Goal: Communication & Community: Answer question/provide support

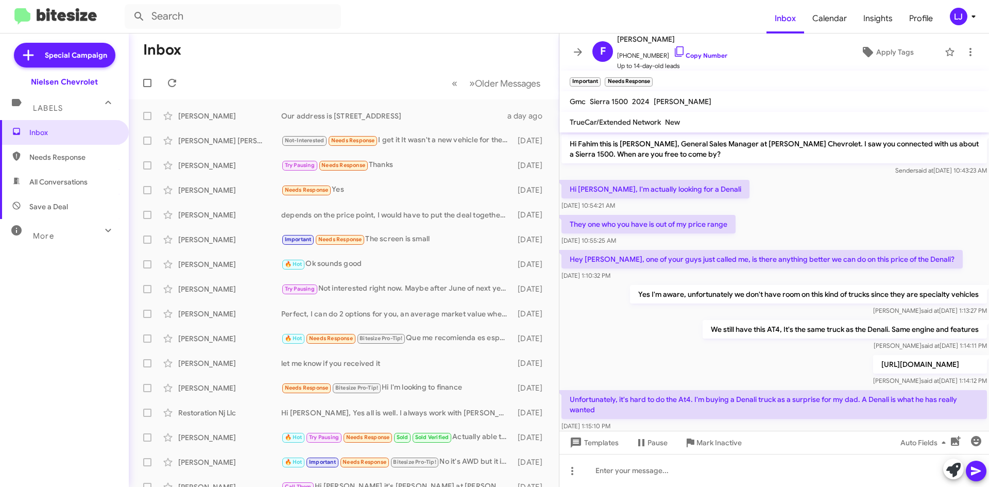
scroll to position [41, 0]
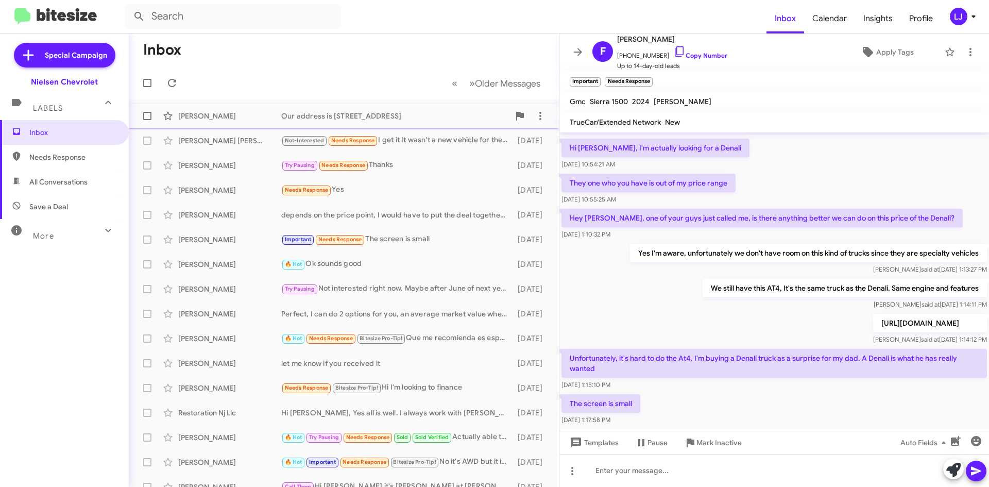
click at [315, 120] on div "Our address is [STREET_ADDRESS]" at bounding box center [395, 116] width 228 height 10
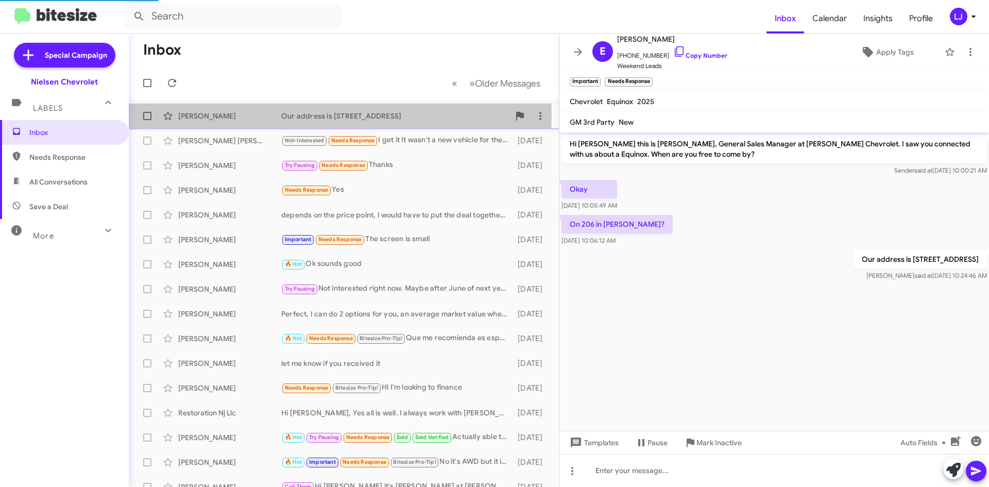
click at [322, 115] on div "Our address is [STREET_ADDRESS]" at bounding box center [395, 116] width 228 height 10
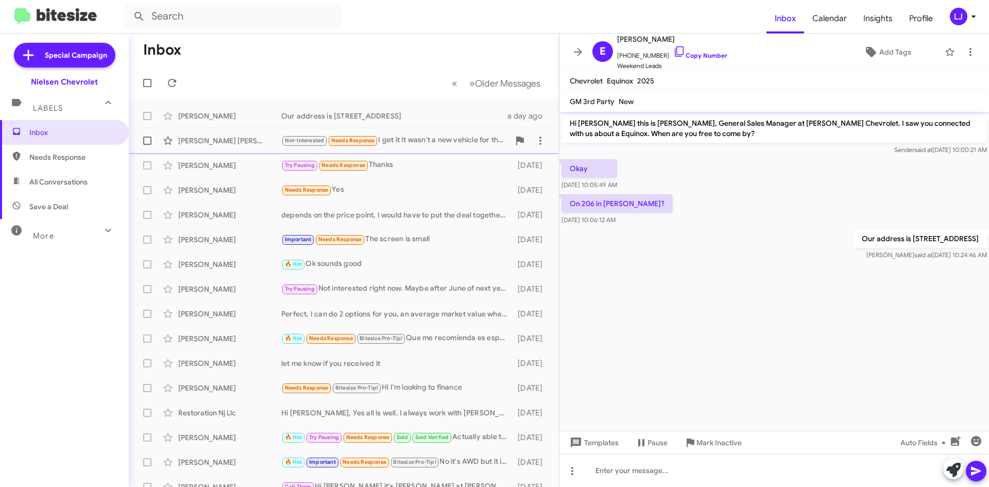
click at [404, 137] on div "Not-Interested Needs Response I get it It wasn't a new vehicle for the money th…" at bounding box center [395, 140] width 228 height 12
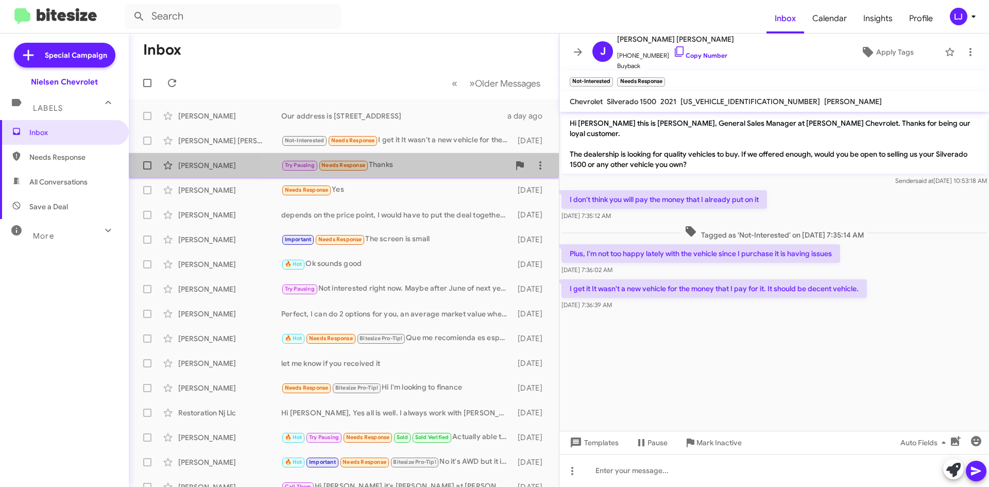
click at [399, 161] on div "Try Pausing Needs Response Thanks" at bounding box center [395, 165] width 228 height 12
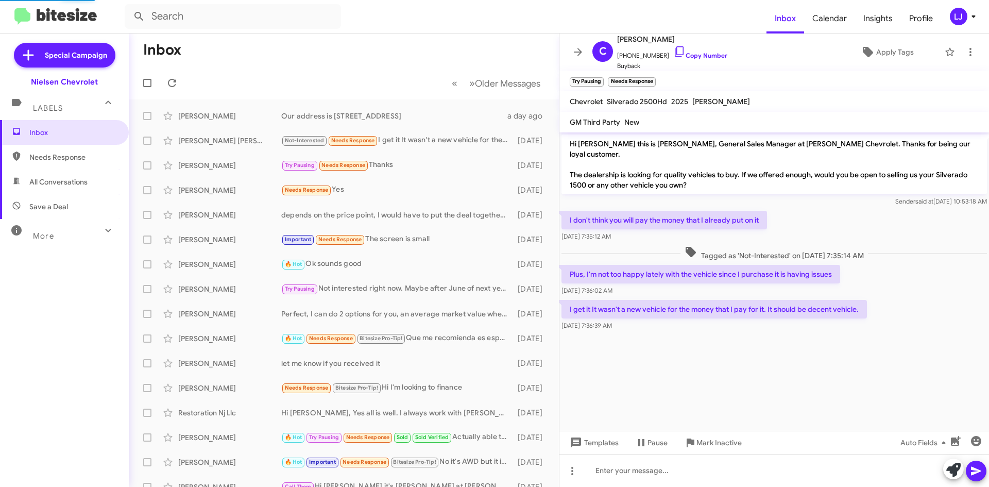
scroll to position [68, 0]
